Goal: Task Accomplishment & Management: Manage account settings

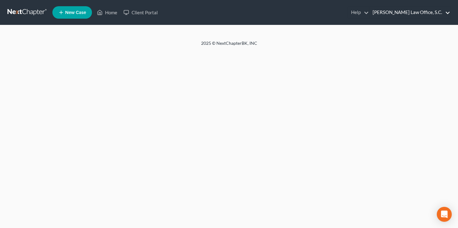
click at [444, 13] on link "[PERSON_NAME] Law Office, S.C." at bounding box center [409, 12] width 81 height 11
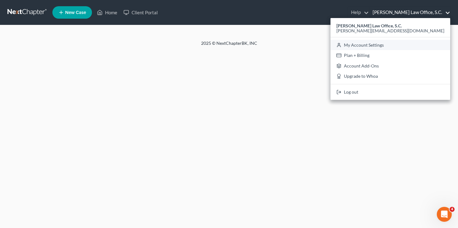
click at [419, 44] on link "My Account Settings" at bounding box center [390, 45] width 120 height 11
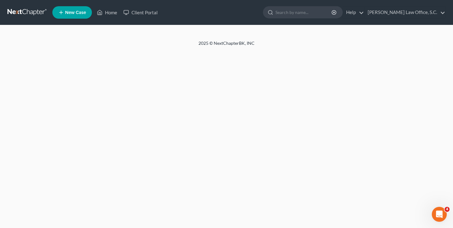
select select "24"
select select "52"
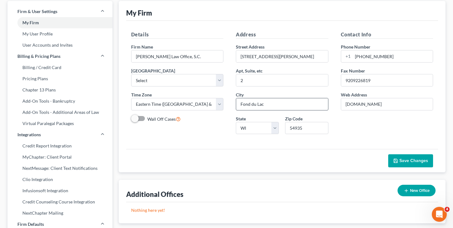
scroll to position [31, 0]
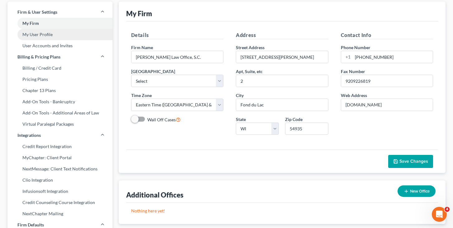
click at [52, 36] on link "My User Profile" at bounding box center [59, 34] width 105 height 11
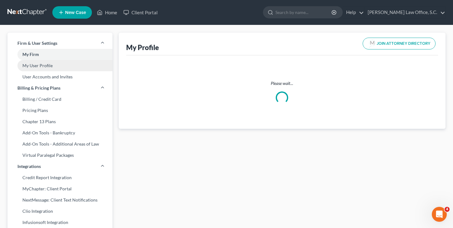
select select "52"
select select "90"
select select "attorney"
select select "0"
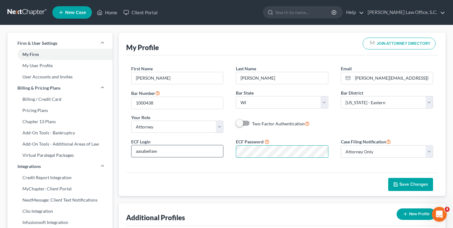
click at [214, 155] on div "ECF Login aasabellaw ECF Password Case Filing Notification Select Attorney Only…" at bounding box center [282, 150] width 315 height 25
click at [404, 182] on span "Save Changes" at bounding box center [414, 184] width 29 height 5
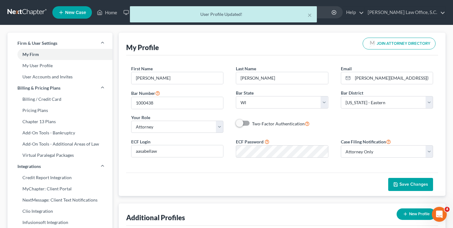
click at [433, 12] on div "× User Profile Updated!" at bounding box center [223, 15] width 453 height 19
click at [445, 11] on div "× User Profile Updated!" at bounding box center [223, 15] width 453 height 19
click at [442, 14] on div "× User Profile Updated!" at bounding box center [223, 15] width 453 height 19
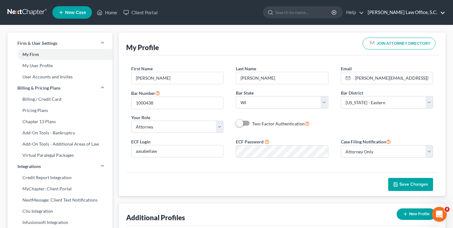
click at [443, 11] on link "[PERSON_NAME] Law Office, S.C." at bounding box center [405, 12] width 81 height 11
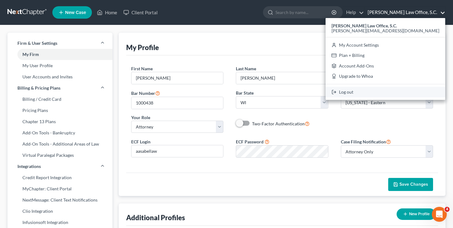
click at [407, 90] on link "Log out" at bounding box center [386, 92] width 120 height 11
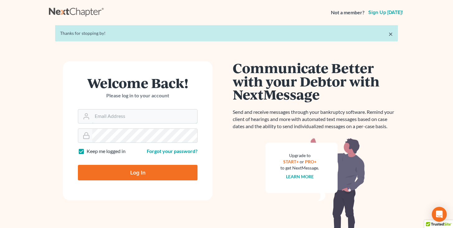
type input "[PERSON_NAME][EMAIL_ADDRESS][DOMAIN_NAME]"
click at [147, 169] on input "Log In" at bounding box center [138, 173] width 120 height 16
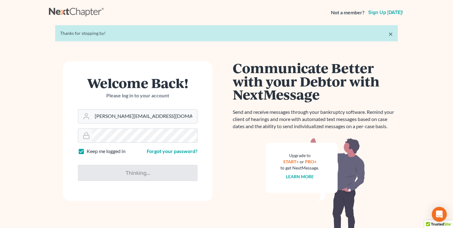
type input "Thinking..."
